Goal: Check status

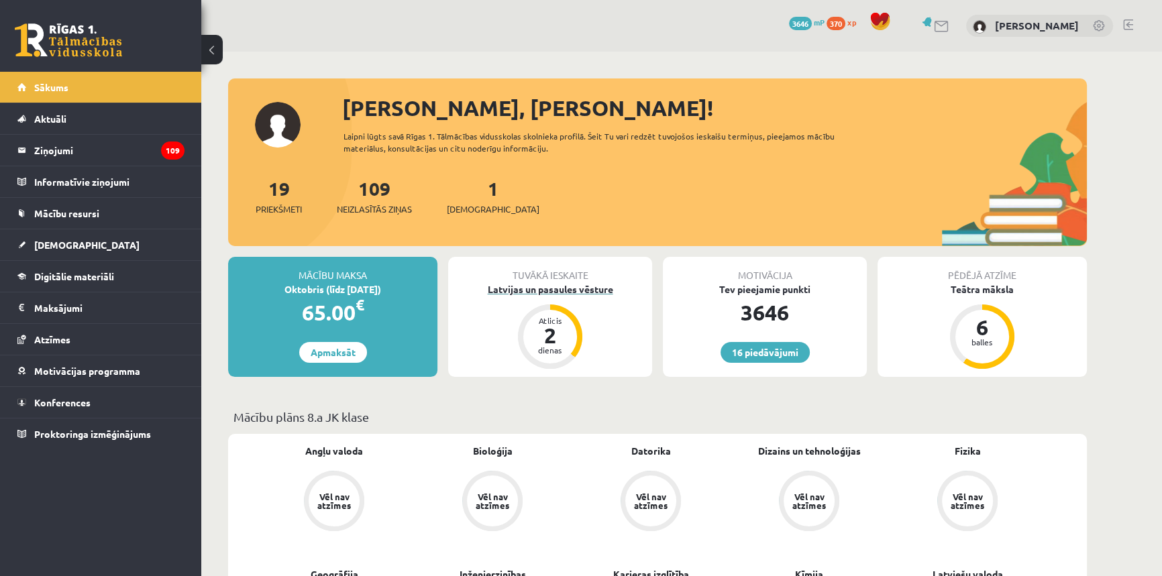
click at [553, 341] on div "2" at bounding box center [550, 335] width 40 height 21
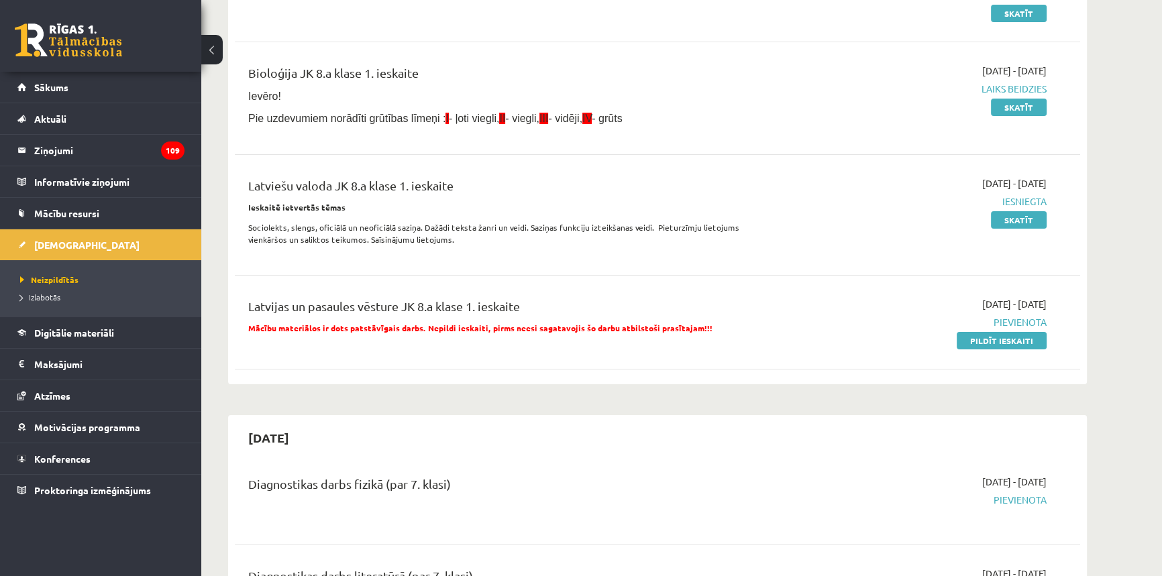
scroll to position [243, 0]
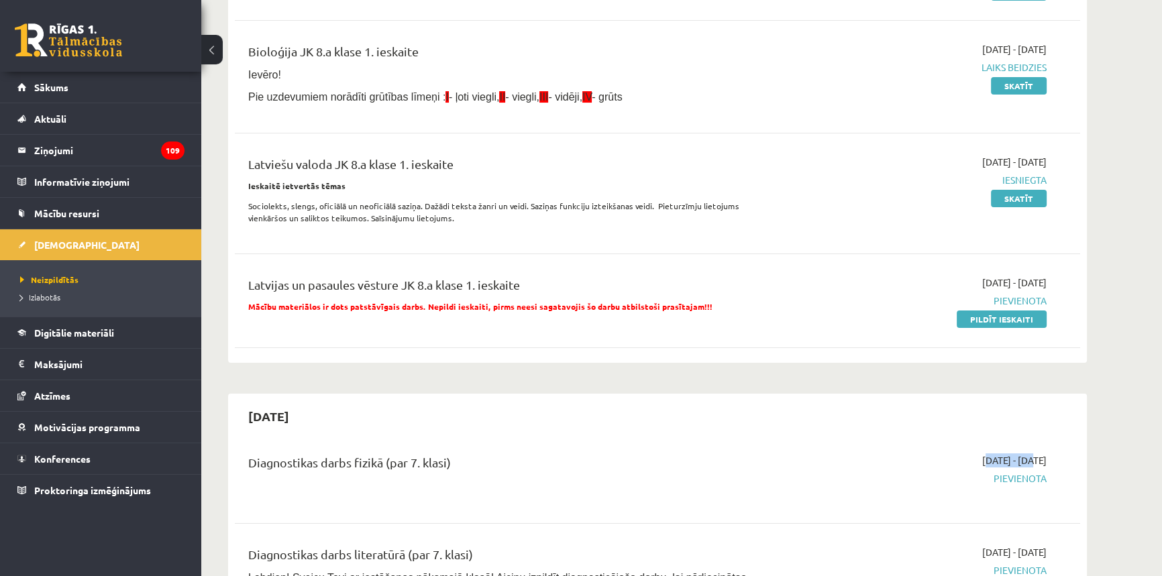
drag, startPoint x: 942, startPoint y: 460, endPoint x: 993, endPoint y: 459, distance: 50.3
click at [993, 459] on span "[DATE] - [DATE]" at bounding box center [1014, 460] width 64 height 14
